Goal: Task Accomplishment & Management: Complete application form

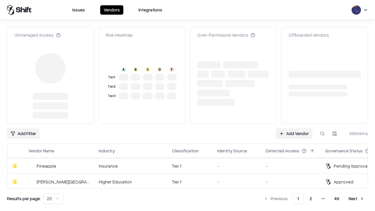
click at [294, 128] on link "Add Vendor" at bounding box center [293, 133] width 37 height 11
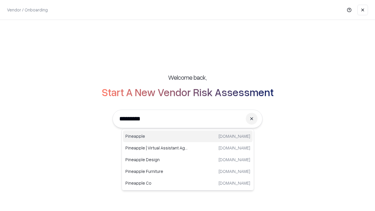
click at [188, 136] on div "Pineapple [DOMAIN_NAME]" at bounding box center [187, 136] width 129 height 12
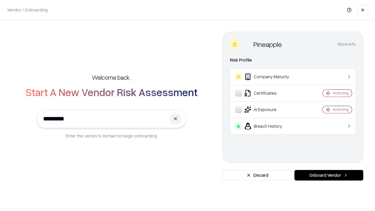
type input "*********"
click at [328, 175] on button "Onboard Vendor" at bounding box center [328, 175] width 69 height 11
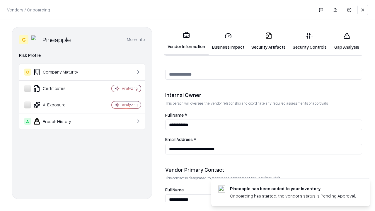
scroll to position [303, 0]
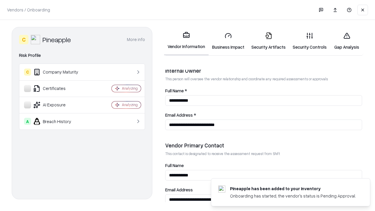
click at [228, 41] on link "Business Impact" at bounding box center [227, 41] width 39 height 27
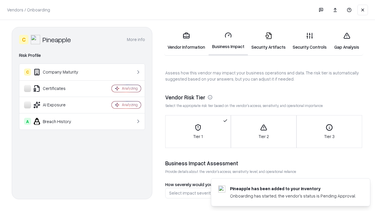
click at [346, 41] on link "Gap Analysis" at bounding box center [346, 41] width 33 height 27
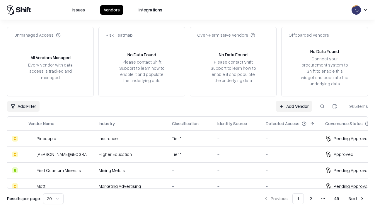
click at [294, 106] on link "Add Vendor" at bounding box center [293, 106] width 37 height 11
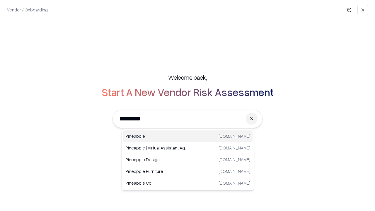
click at [188, 136] on div "Pineapple [DOMAIN_NAME]" at bounding box center [187, 136] width 129 height 12
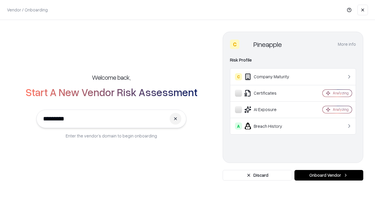
type input "*********"
click at [328, 175] on button "Onboard Vendor" at bounding box center [328, 175] width 69 height 11
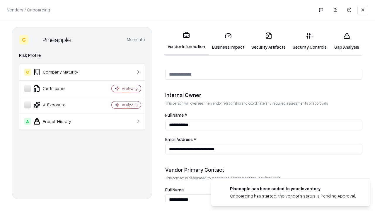
scroll to position [303, 0]
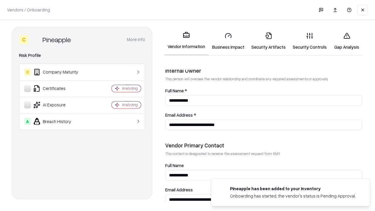
click at [346, 41] on link "Gap Analysis" at bounding box center [346, 41] width 33 height 27
